Goal: Task Accomplishment & Management: Use online tool/utility

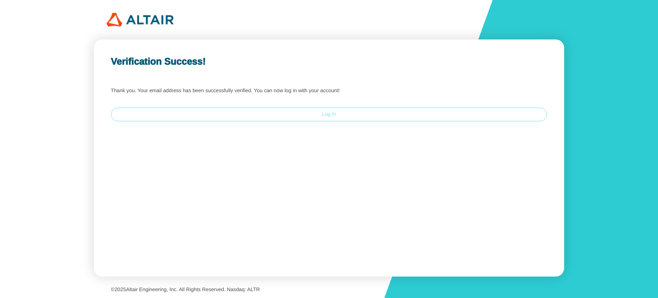
click at [0, 0] on slot "Log In" at bounding box center [0, 0] width 0 height 0
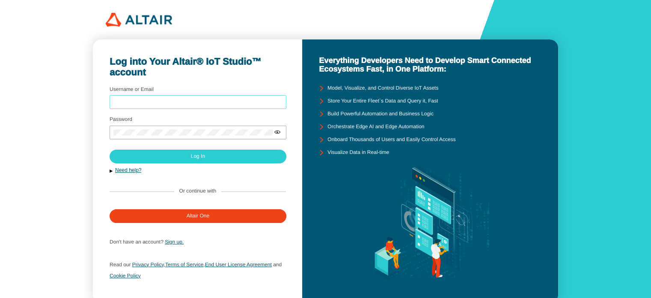
click at [127, 104] on input "Username or Email" at bounding box center [197, 102] width 169 height 6
type input "Earthofficedata55"
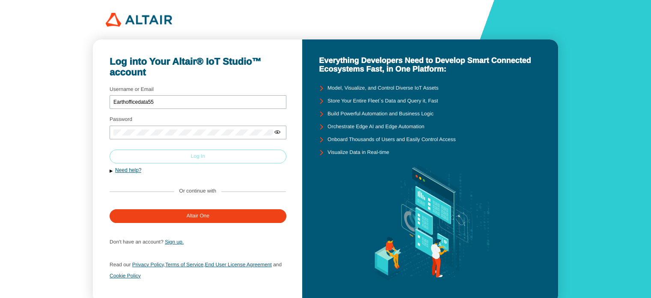
click at [0, 0] on slot "Log In" at bounding box center [0, 0] width 0 height 0
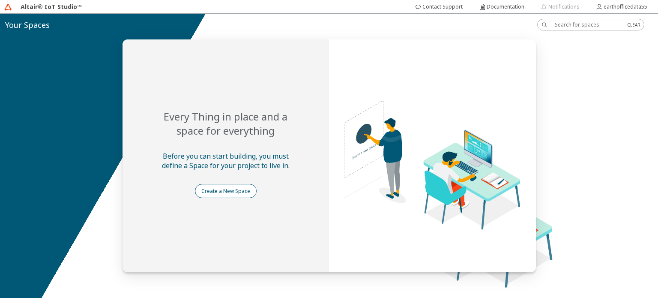
click at [0, 0] on slot "Create a New Space" at bounding box center [0, 0] width 0 height 0
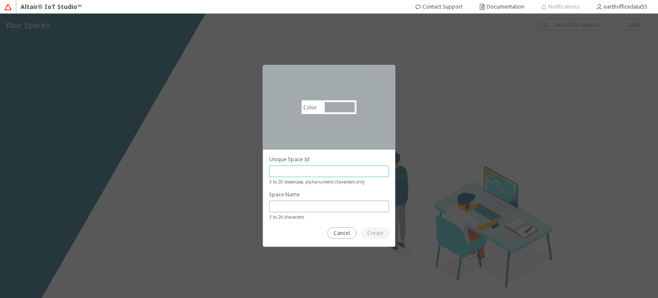
click at [299, 168] on input "text" at bounding box center [329, 170] width 112 height 7
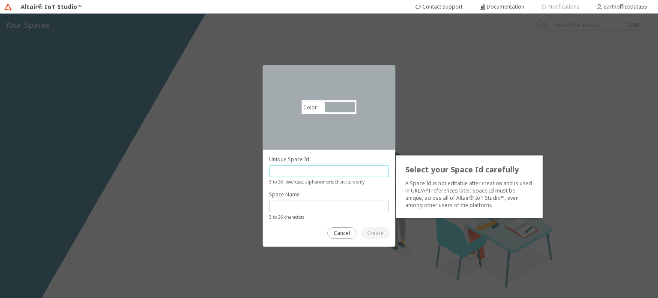
type input "e"
click at [317, 173] on input "earthofficedata" at bounding box center [324, 170] width 103 height 7
type input "earthofficedata55"
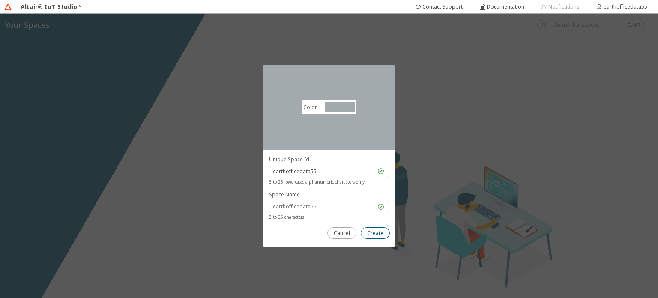
click at [373, 229] on paper-button "Create" at bounding box center [375, 233] width 29 height 12
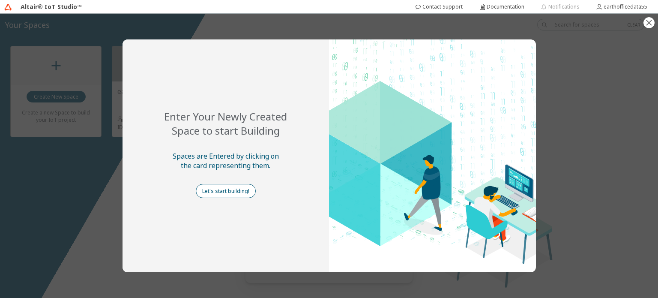
click at [0, 0] on slot "Let's start building!" at bounding box center [0, 0] width 0 height 0
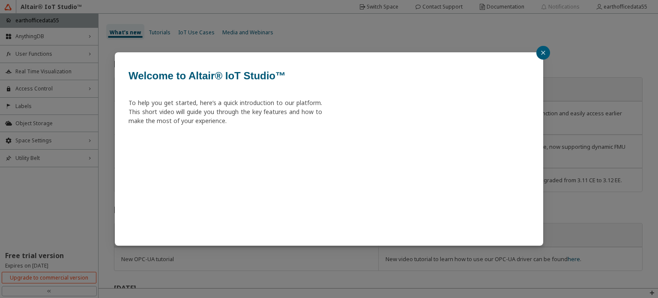
click at [541, 51] on icon "close" at bounding box center [542, 52] width 5 height 5
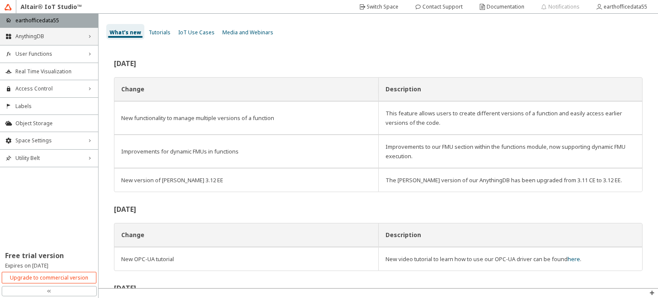
click at [90, 31] on div "AnythingDB right_chevron" at bounding box center [49, 36] width 98 height 17
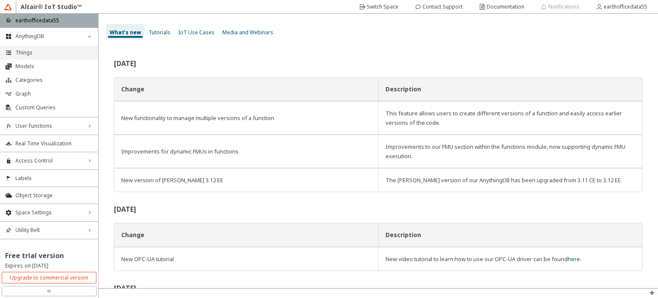
click at [22, 54] on span "Things" at bounding box center [54, 52] width 78 height 7
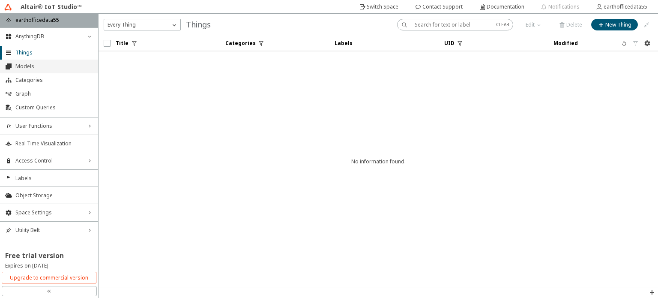
click at [21, 70] on li "Models" at bounding box center [49, 67] width 98 height 14
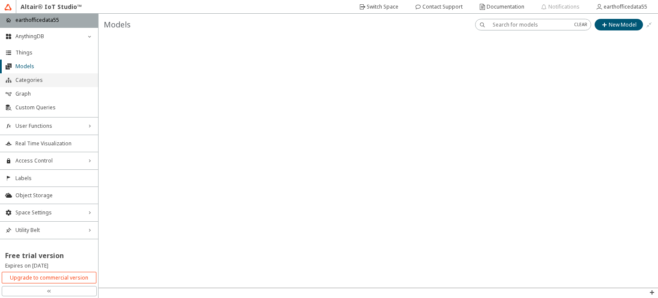
click at [20, 80] on span "Categories" at bounding box center [54, 80] width 78 height 7
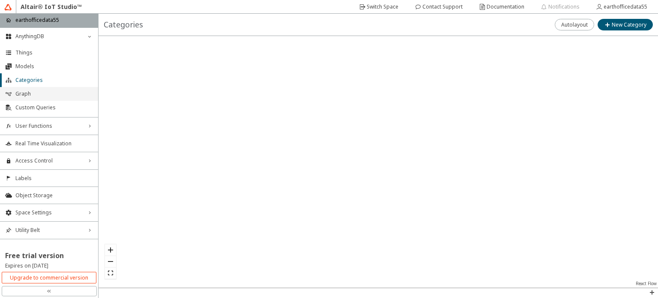
click at [24, 95] on span "Graph" at bounding box center [54, 93] width 78 height 7
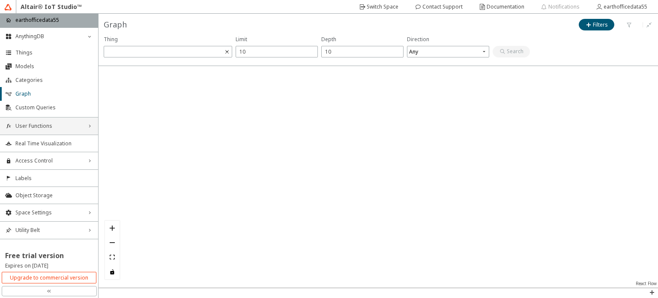
click at [53, 124] on span "User Functions" at bounding box center [48, 125] width 67 height 7
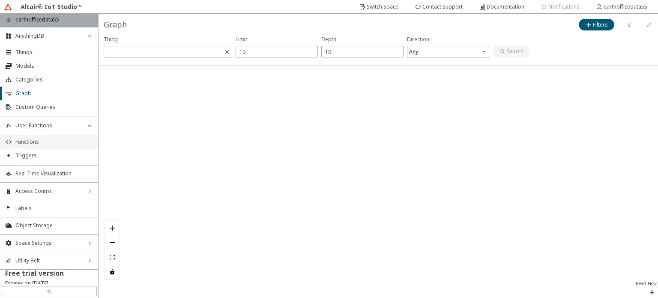
click at [29, 143] on span "Functions" at bounding box center [54, 141] width 78 height 7
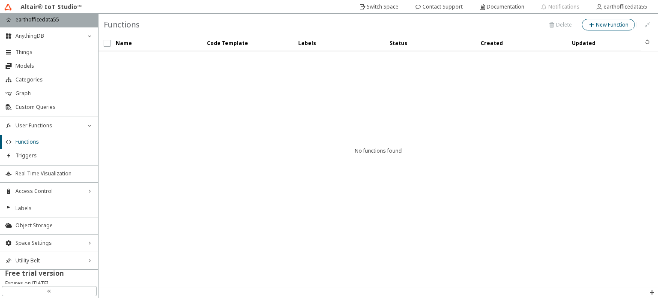
click at [0, 0] on slot "New Function" at bounding box center [0, 0] width 0 height 0
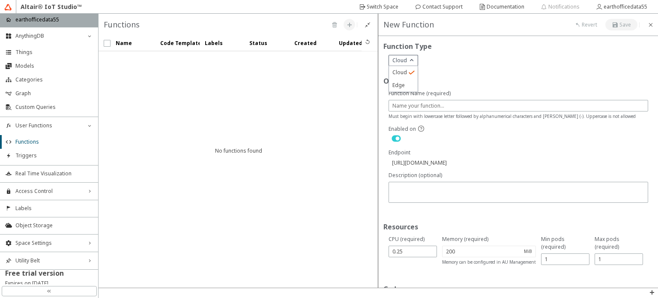
click at [415, 60] on iron-icon at bounding box center [411, 60] width 9 height 9
click at [444, 54] on unity-typography "Function Type" at bounding box center [517, 48] width 269 height 14
